Goal: Navigation & Orientation: Find specific page/section

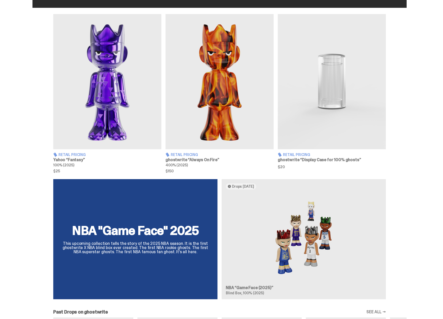
scroll to position [287, 0]
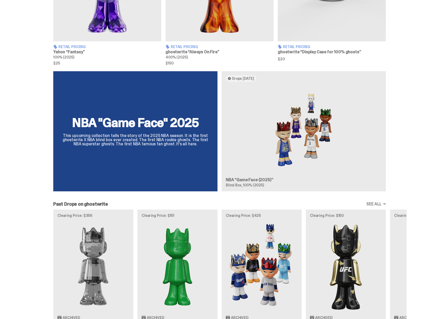
click at [194, 156] on div "NBA "Game Face" 2025 This upcoming collection tells the story of the 2025 NBA s…" at bounding box center [219, 133] width 374 height 124
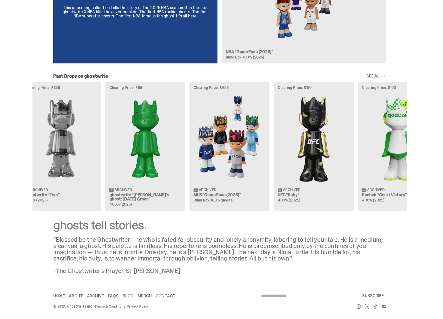
scroll to position [0, 0]
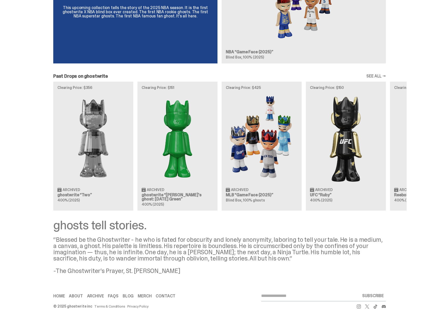
click at [344, 166] on div "Clearing Price: $356 Archived ghostwrite “Two” 400% (2025) Clearing Price: $151…" at bounding box center [219, 146] width 374 height 129
click at [91, 156] on div "Clearing Price: $356 Archived ghostwrite “Two” 400% (2025) Clearing Price: $151…" at bounding box center [219, 146] width 374 height 129
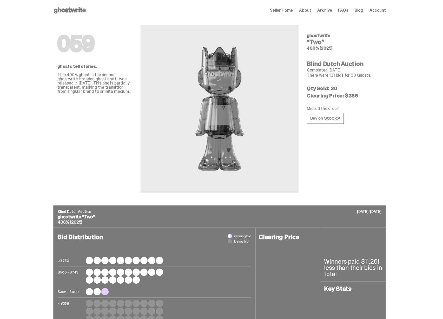
click at [66, 7] on icon at bounding box center [69, 10] width 33 height 8
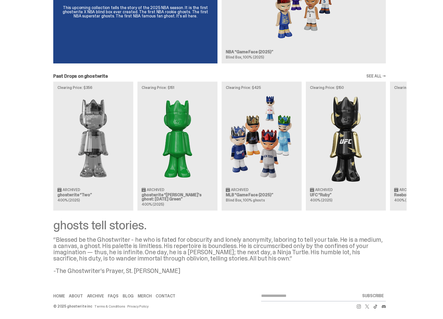
scroll to position [72, 0]
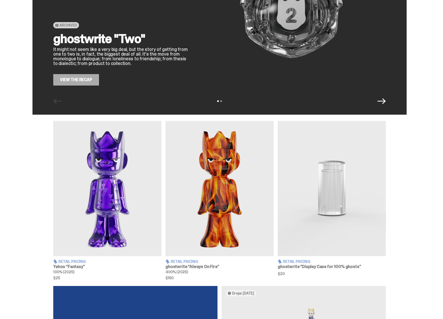
click at [101, 157] on img at bounding box center [107, 188] width 108 height 135
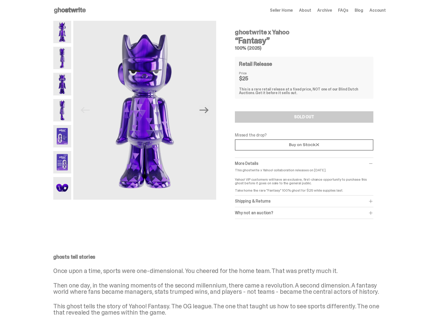
click at [77, 8] on icon at bounding box center [69, 10] width 33 height 8
click at [80, 10] on icon at bounding box center [69, 10] width 33 height 8
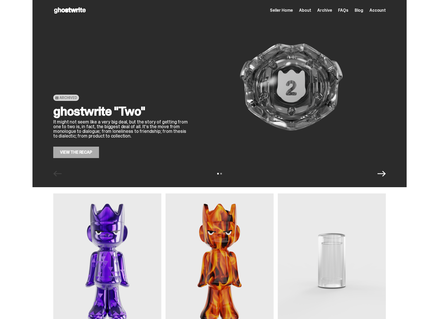
click at [284, 12] on span "Seller Home" at bounding box center [281, 10] width 23 height 4
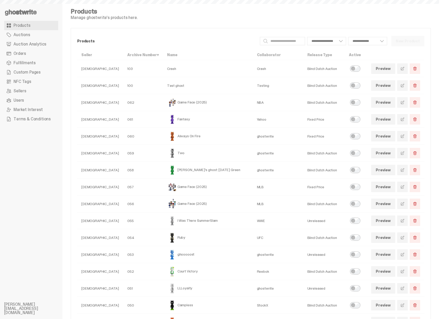
select select
